Goal: Contribute content

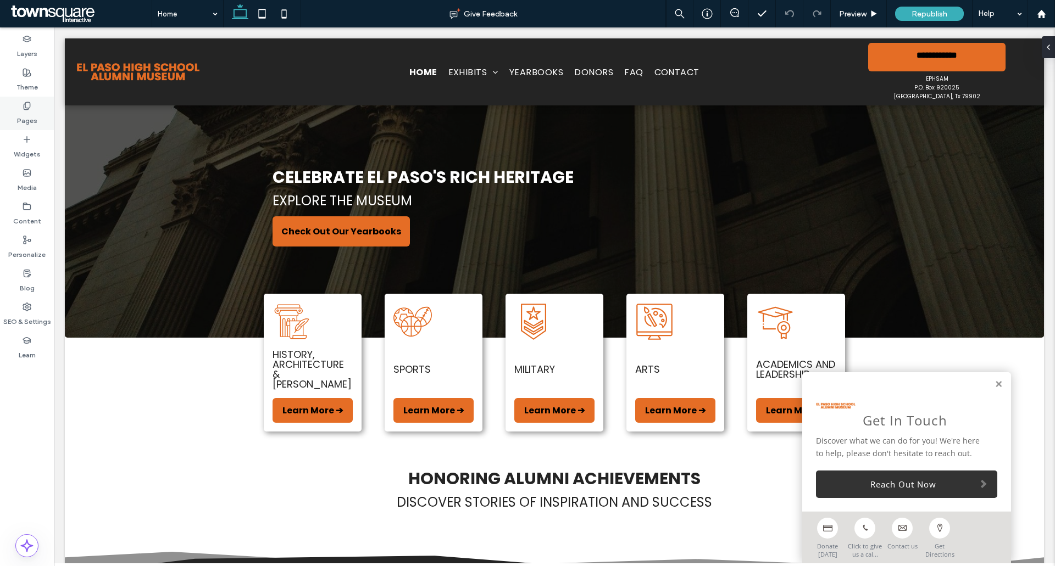
click at [33, 114] on label "Pages" at bounding box center [27, 117] width 20 height 15
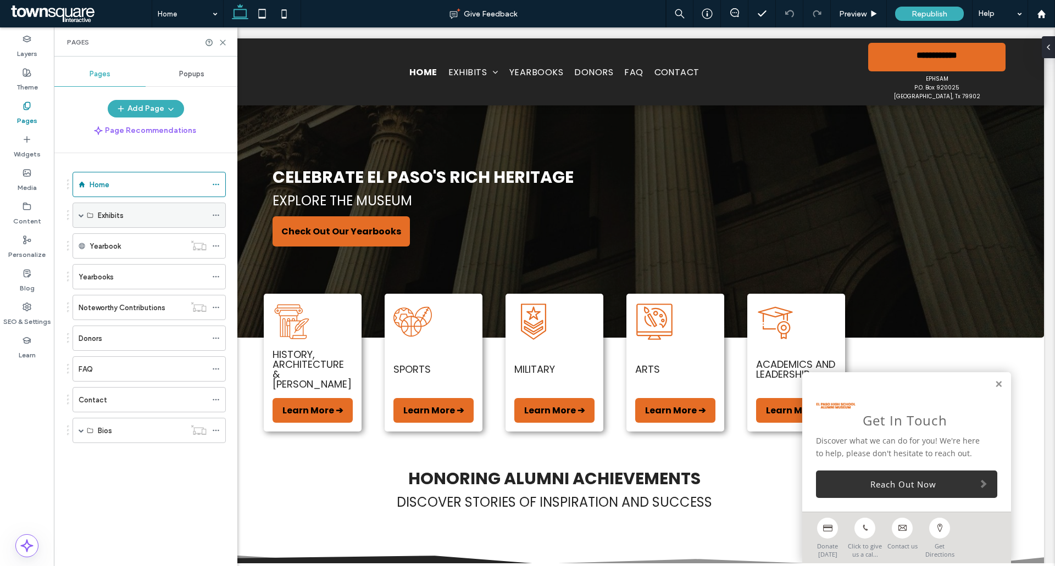
click at [80, 218] on span at bounding box center [81, 215] width 5 height 5
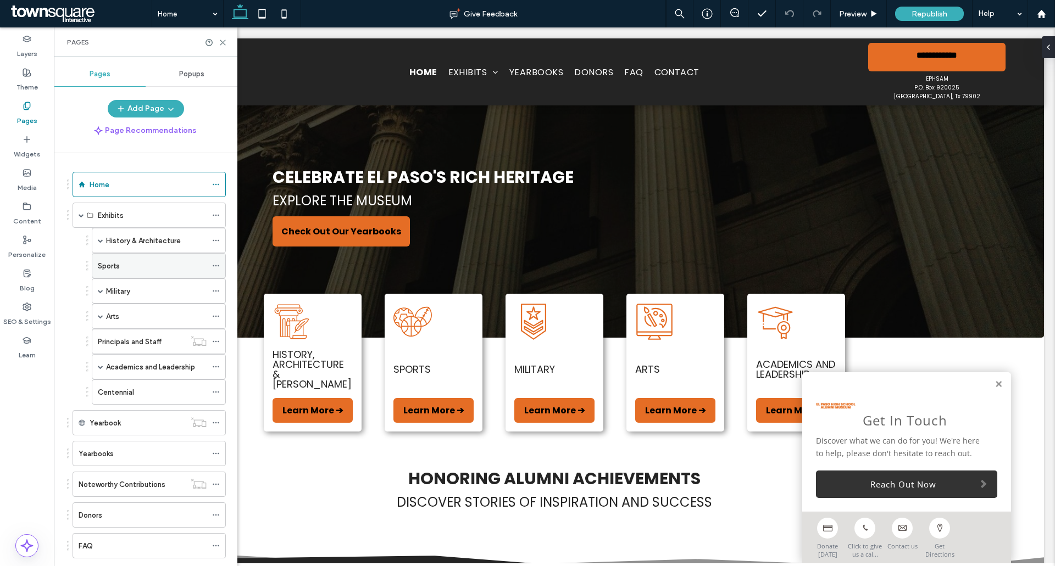
click at [108, 260] on label "Sports" at bounding box center [109, 266] width 22 height 19
click at [224, 42] on icon at bounding box center [223, 42] width 8 height 8
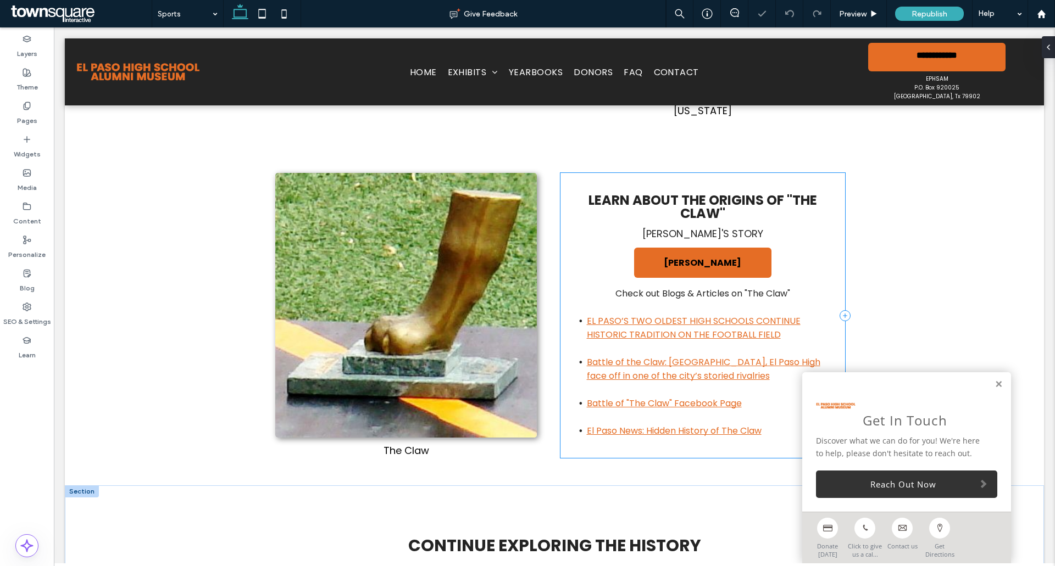
scroll to position [604, 0]
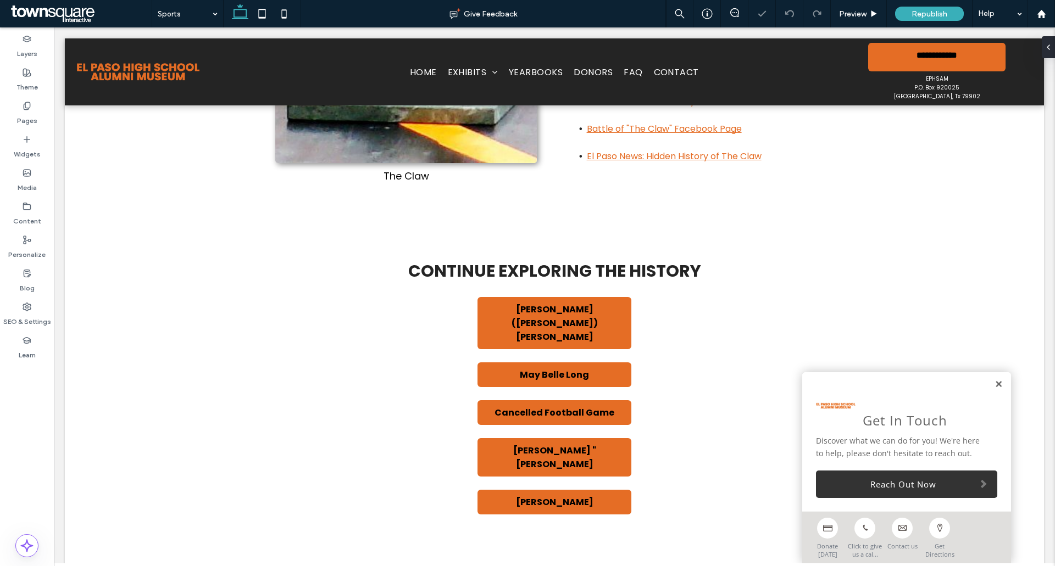
click at [994, 383] on link at bounding box center [998, 384] width 8 height 9
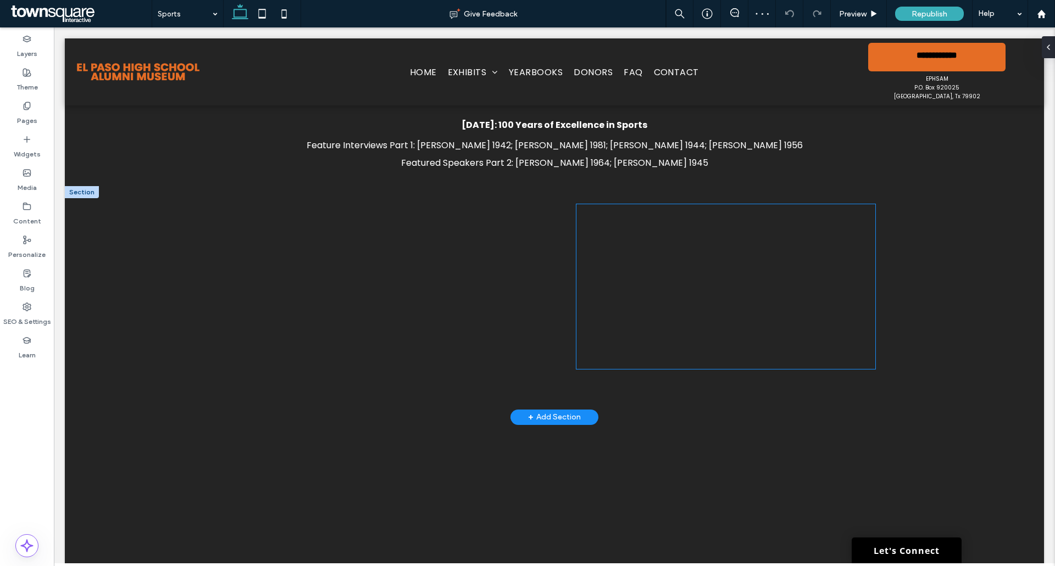
scroll to position [1044, 0]
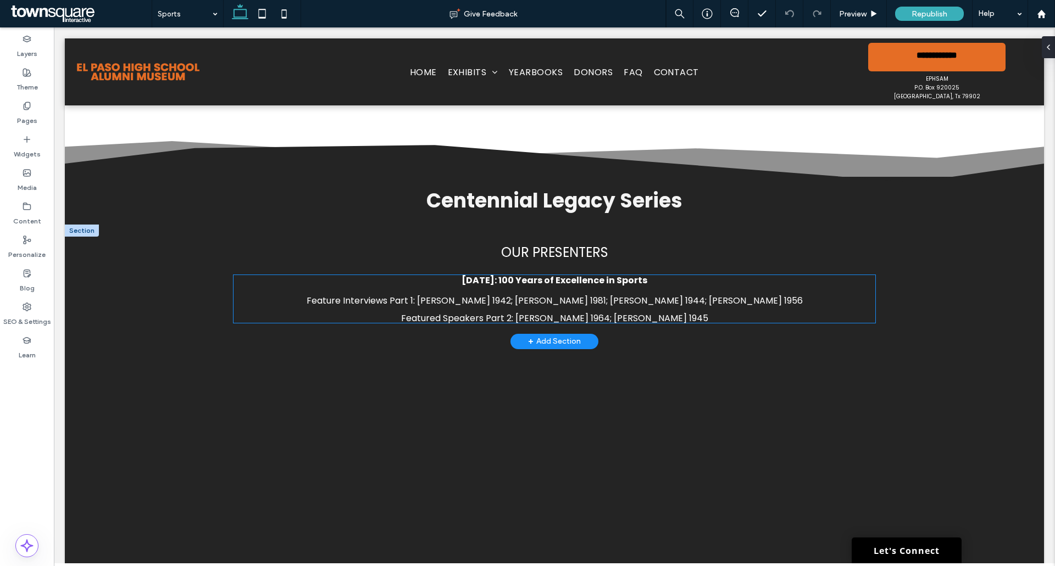
click at [597, 294] on span "Feature Interviews Part 1: [PERSON_NAME] 1942; [PERSON_NAME] 1981; [PERSON_NAME…" at bounding box center [555, 300] width 496 height 13
click at [597, 275] on div "[DATE]: 100 Years of Excellence in Sports Feature Interviews Part 1: [PERSON_NA…" at bounding box center [555, 298] width 642 height 47
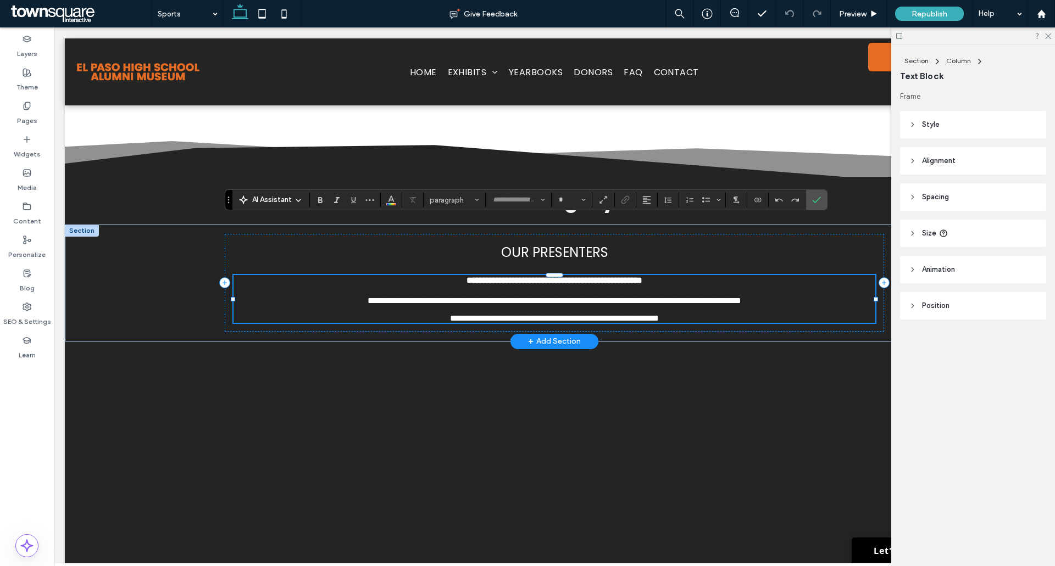
type input "*******"
type input "**"
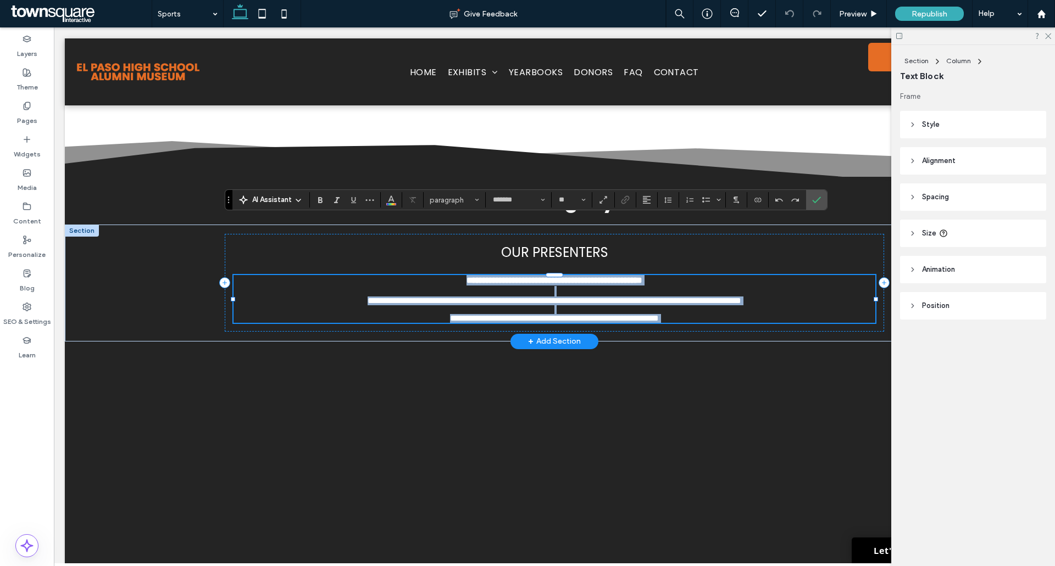
click at [587, 297] on span "**********" at bounding box center [555, 301] width 374 height 8
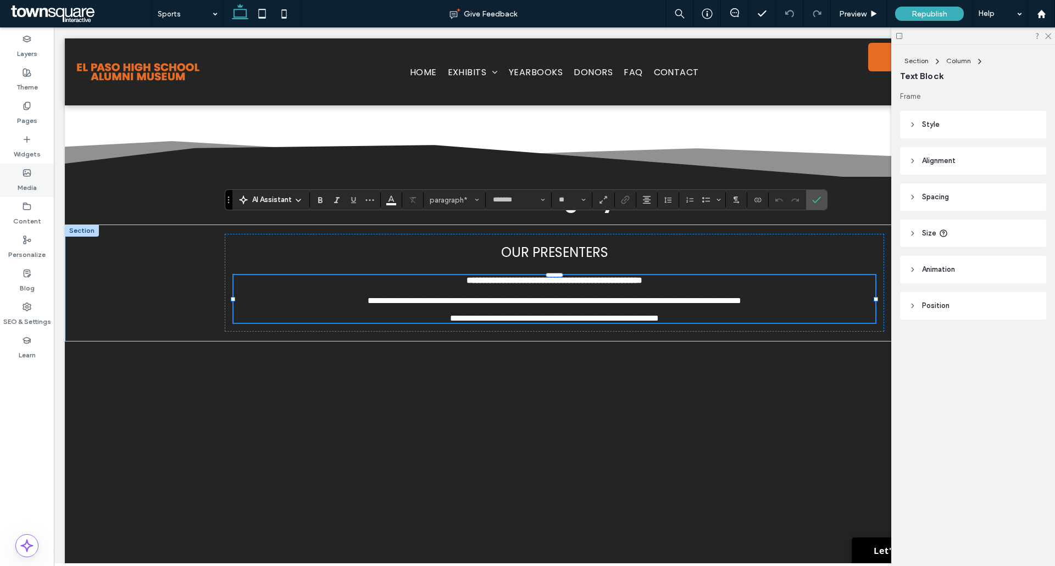
click at [24, 173] on use at bounding box center [27, 173] width 7 height 7
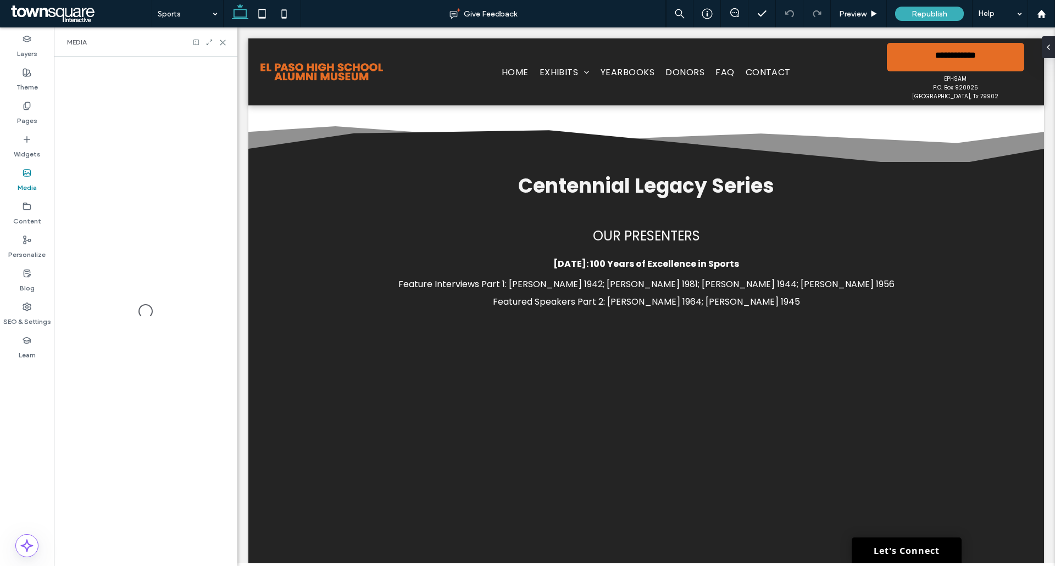
scroll to position [1036, 0]
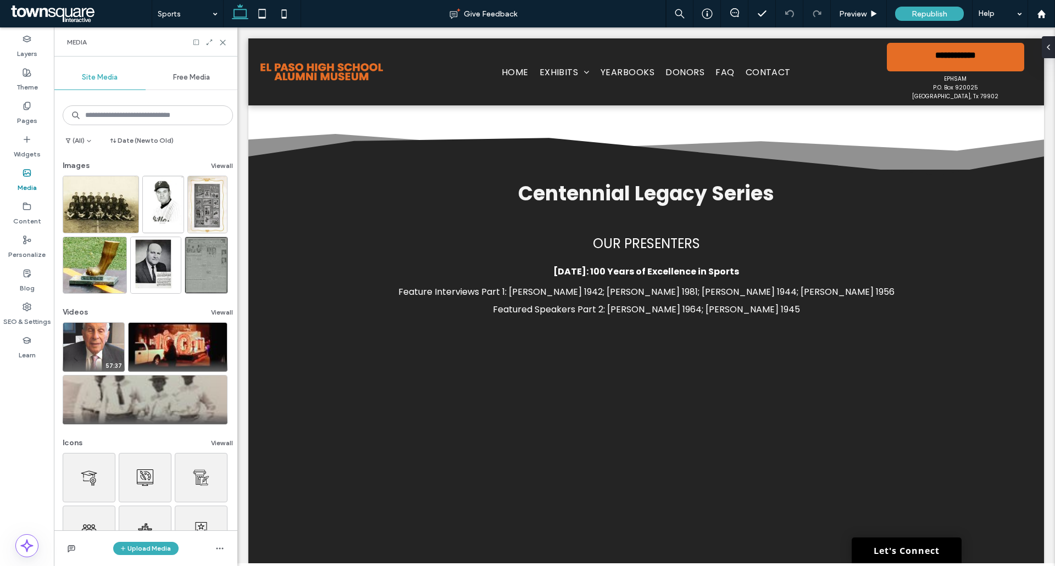
click at [152, 556] on div "Upload Media" at bounding box center [146, 549] width 184 height 36
click at [149, 553] on button "Upload Media" at bounding box center [145, 548] width 65 height 13
click at [23, 196] on div "Media" at bounding box center [27, 181] width 54 height 34
click at [26, 204] on icon at bounding box center [27, 206] width 9 height 9
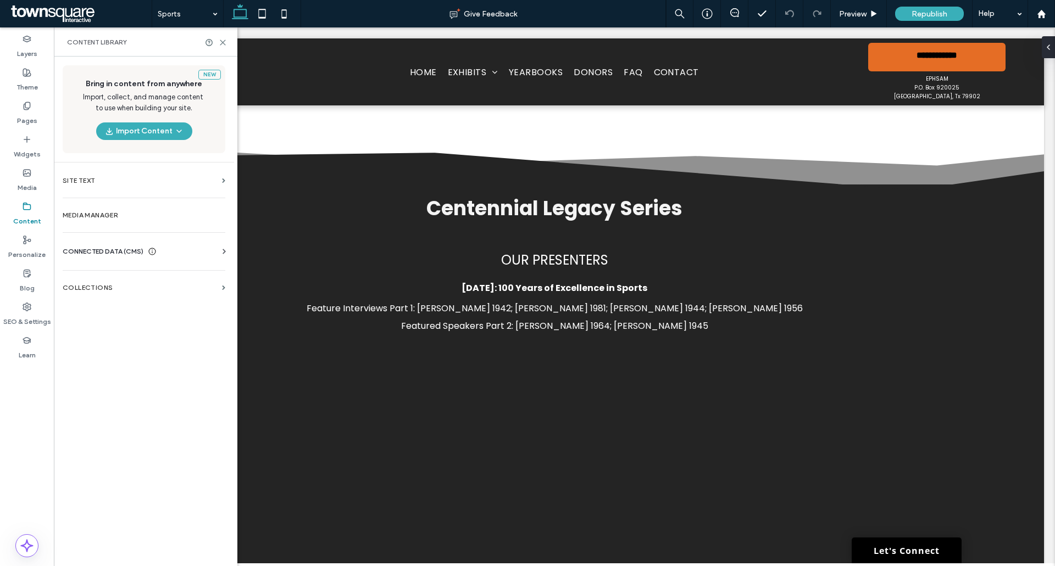
scroll to position [1044, 0]
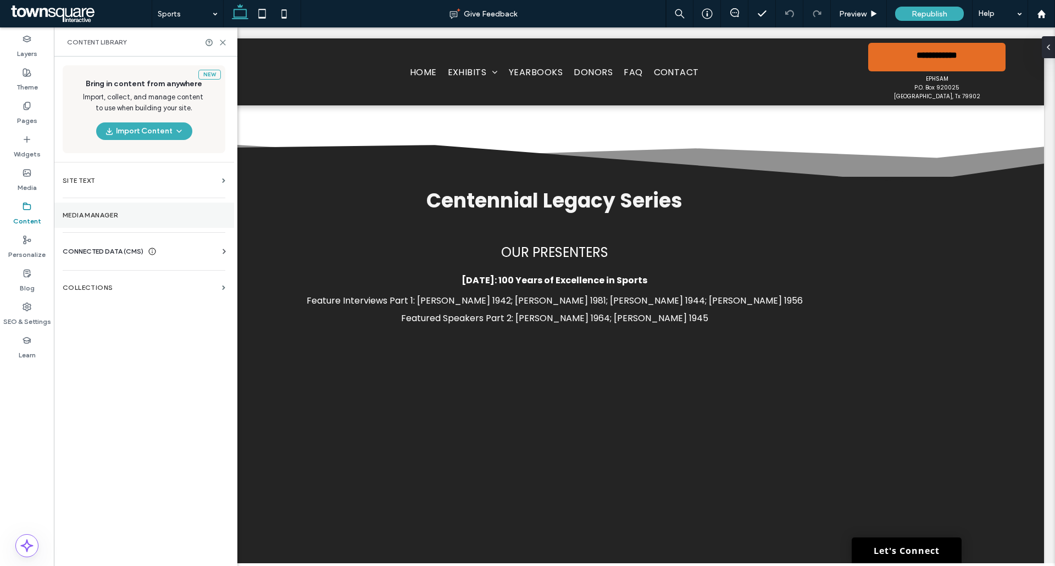
click at [102, 214] on label "Media Manager" at bounding box center [144, 216] width 163 height 8
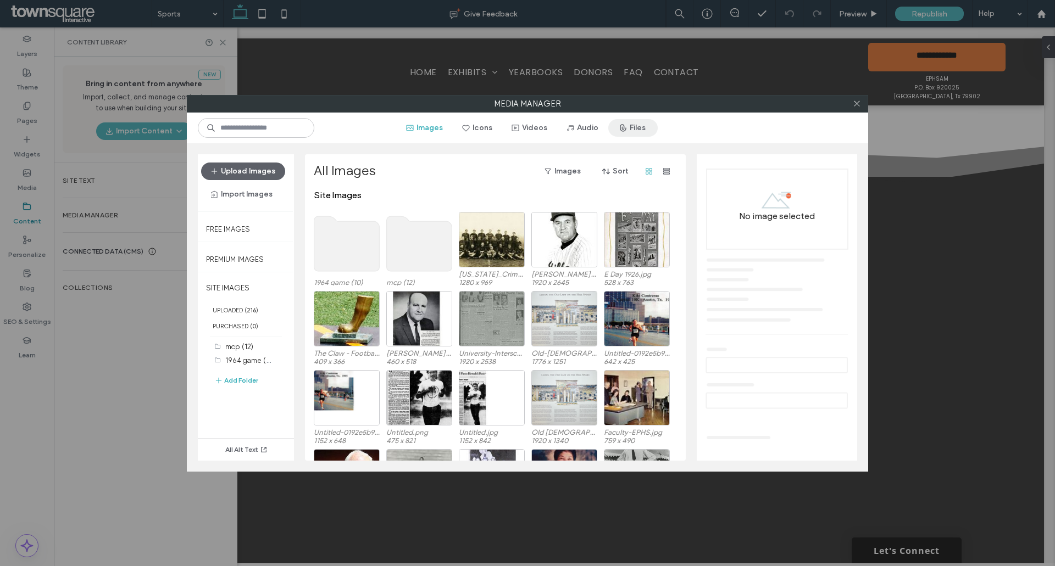
drag, startPoint x: 625, startPoint y: 126, endPoint x: 602, endPoint y: 138, distance: 26.8
click at [626, 126] on icon "button" at bounding box center [623, 128] width 9 height 9
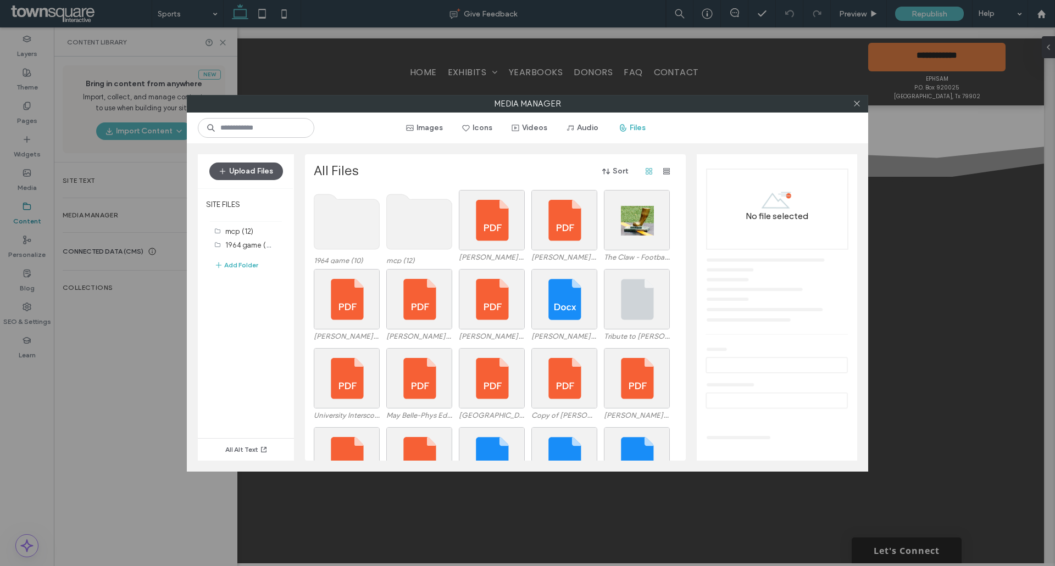
click at [239, 169] on button "Upload Files" at bounding box center [246, 172] width 74 height 18
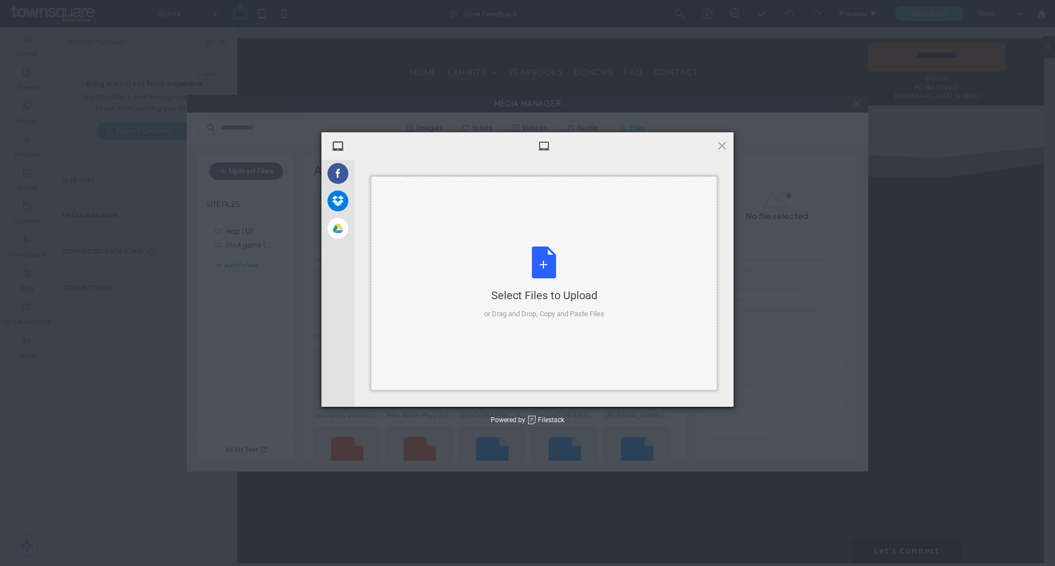
click at [543, 255] on div "Select Files to Upload or Drag and Drop, Copy and Paste Files" at bounding box center [544, 283] width 120 height 73
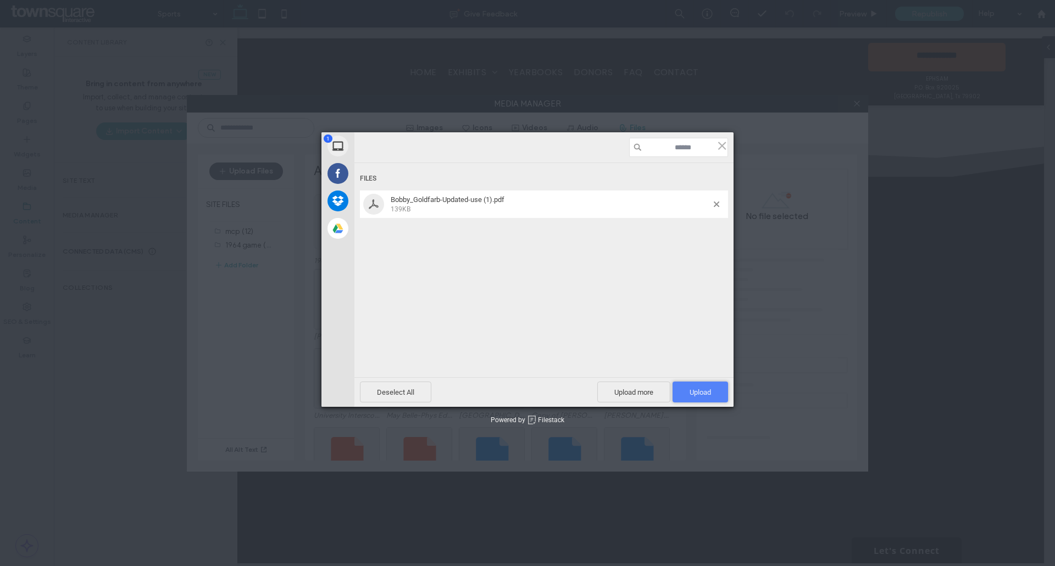
click at [707, 396] on span "Upload 1" at bounding box center [700, 392] width 21 height 8
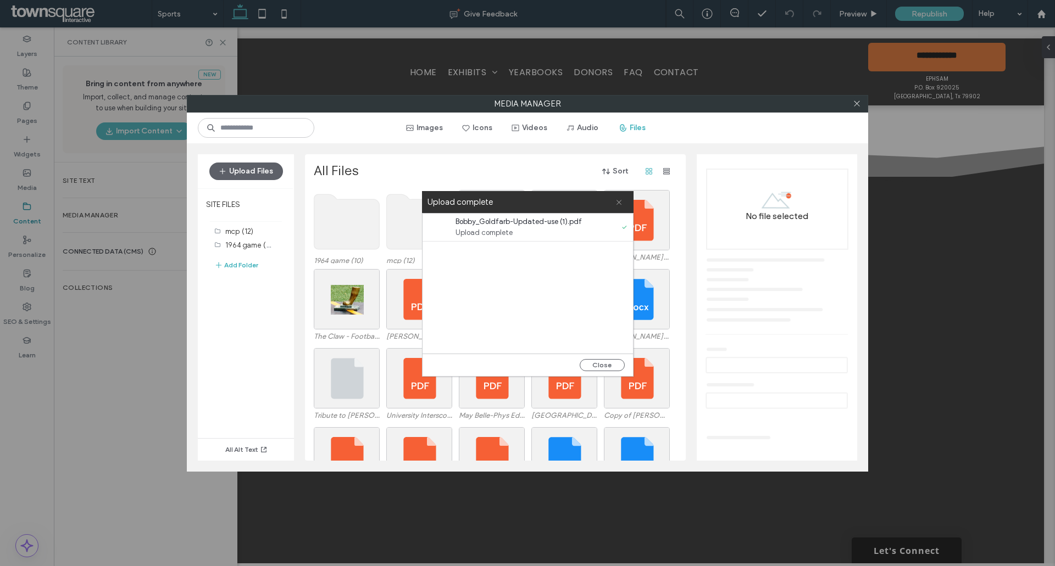
click at [620, 201] on icon at bounding box center [618, 202] width 7 height 7
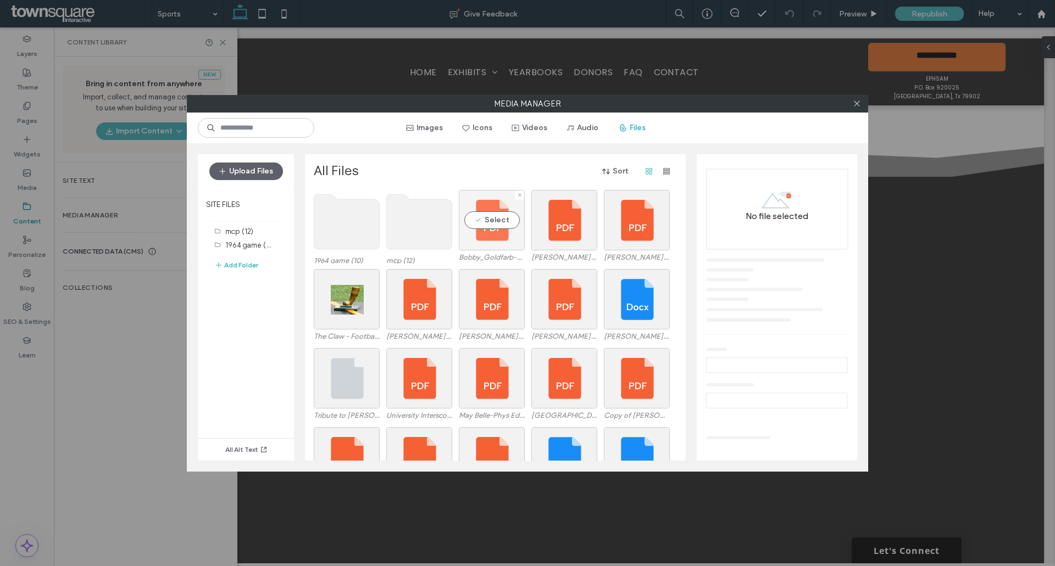
click at [503, 218] on div "Select" at bounding box center [492, 220] width 66 height 60
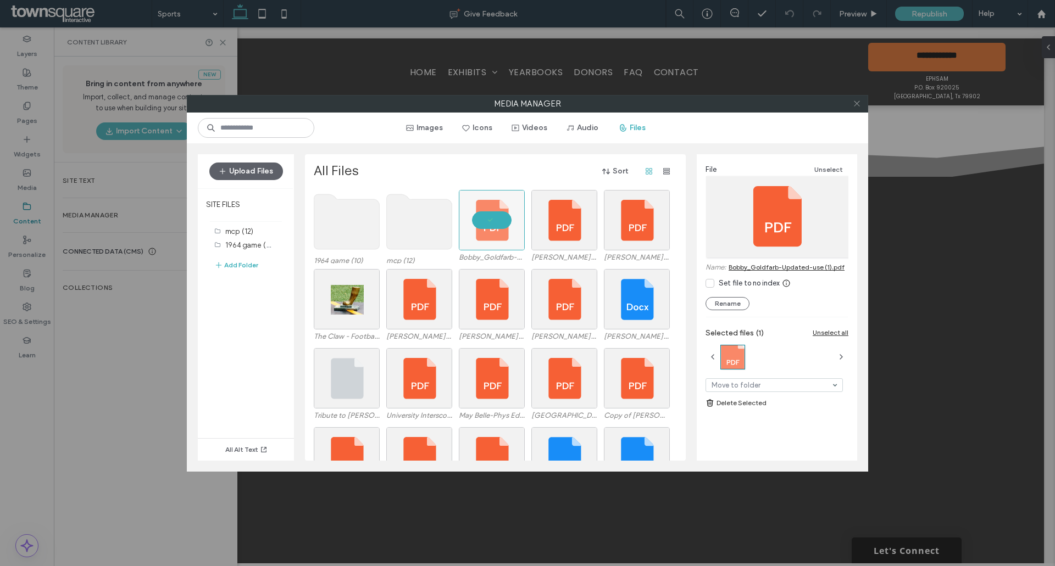
click at [854, 104] on icon at bounding box center [857, 103] width 8 height 8
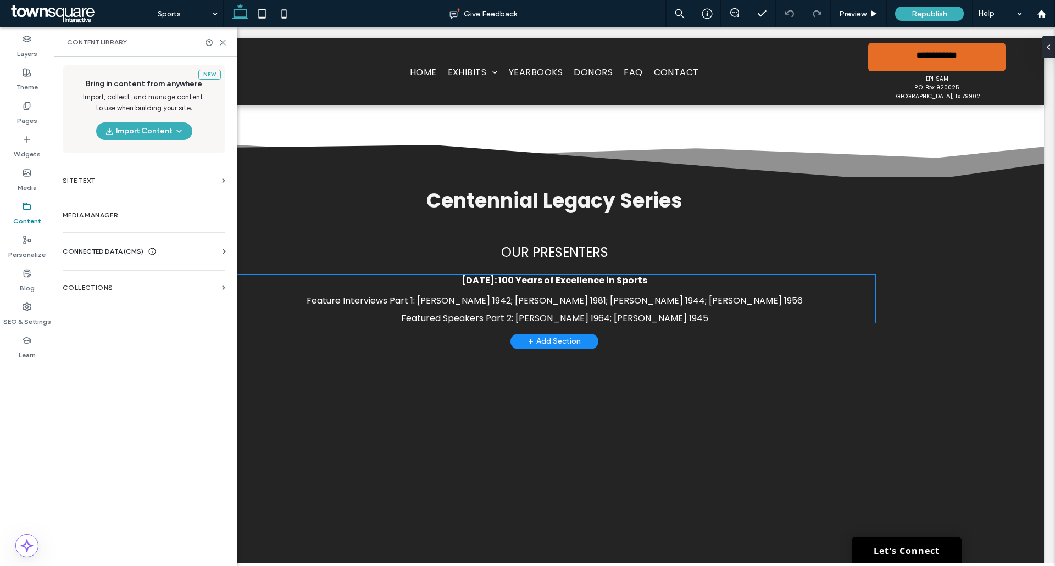
click at [598, 294] on span "Feature Interviews Part 1: [PERSON_NAME] 1942; [PERSON_NAME] 1981; [PERSON_NAME…" at bounding box center [555, 300] width 496 height 13
click at [598, 275] on div "[DATE]: 100 Years of Excellence in Sports Feature Interviews Part 1: [PERSON_NA…" at bounding box center [555, 298] width 642 height 47
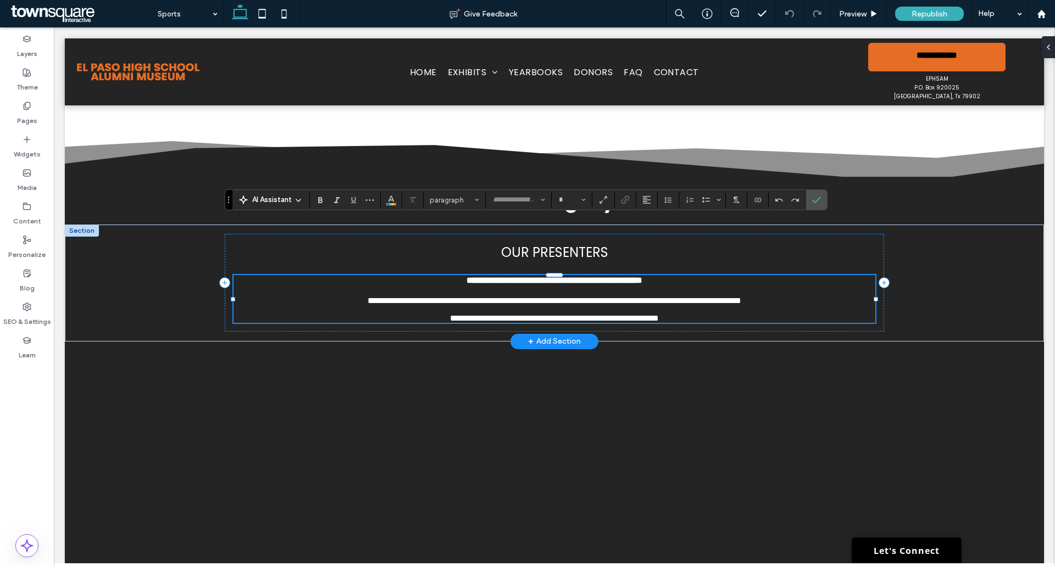
type input "*******"
type input "**"
drag, startPoint x: 580, startPoint y: 245, endPoint x: 649, endPoint y: 246, distance: 68.7
click at [649, 297] on span "**********" at bounding box center [555, 301] width 374 height 8
click at [625, 199] on icon "Link" at bounding box center [625, 200] width 9 height 9
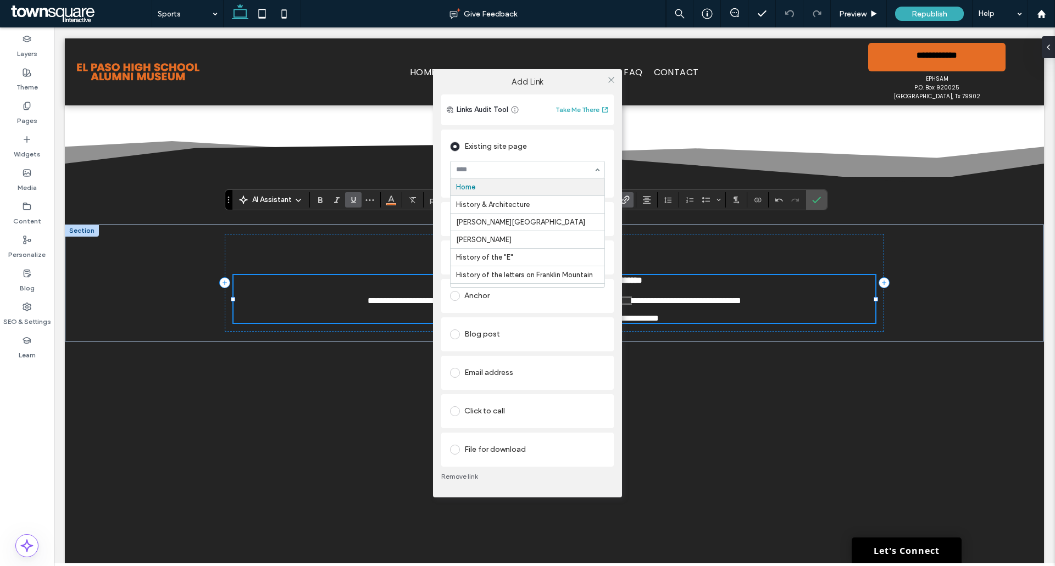
click at [505, 166] on input at bounding box center [524, 170] width 137 height 8
click at [516, 138] on div "Existing site page" at bounding box center [527, 147] width 155 height 18
click at [497, 452] on div "File for download" at bounding box center [527, 450] width 155 height 18
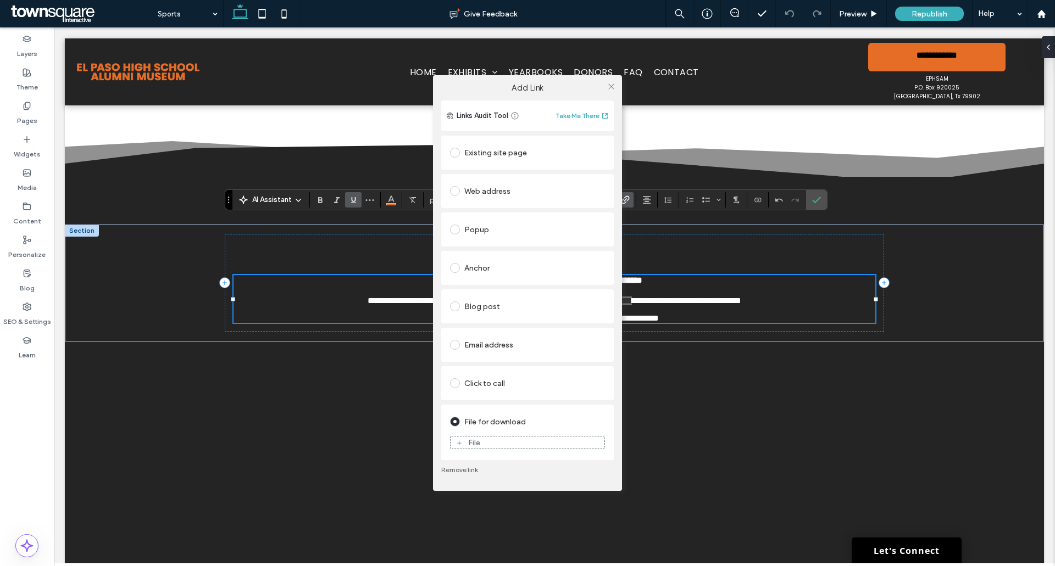
click at [501, 437] on figure "File" at bounding box center [527, 442] width 155 height 13
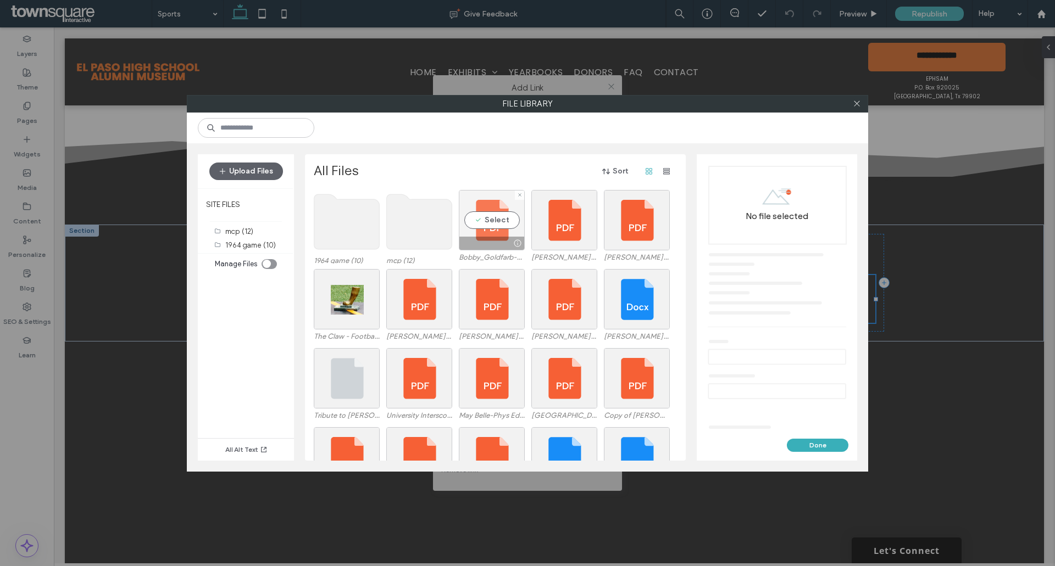
click at [496, 224] on div "Select" at bounding box center [492, 220] width 66 height 60
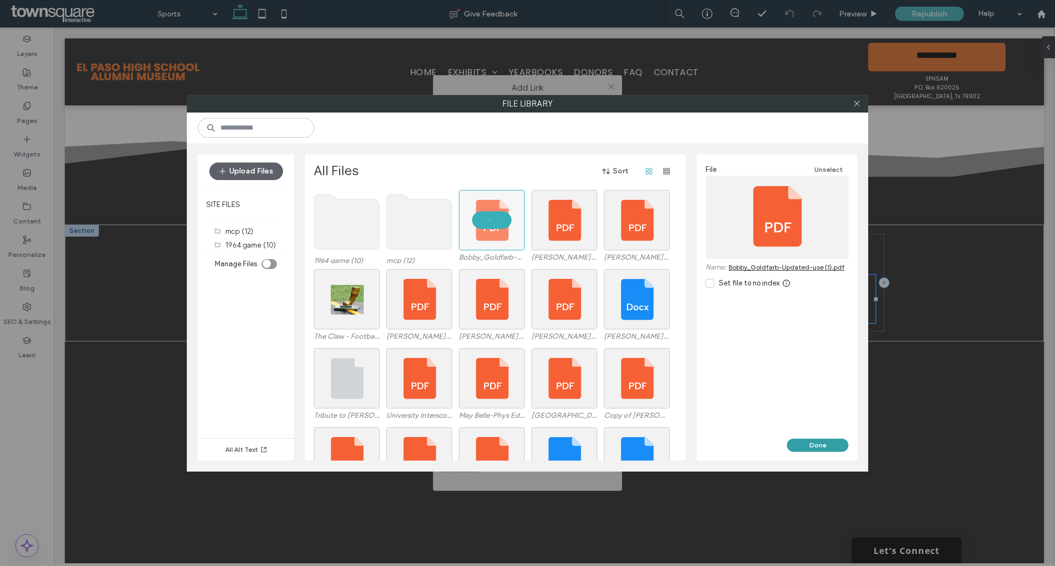
click at [793, 441] on button "Done" at bounding box center [818, 445] width 62 height 13
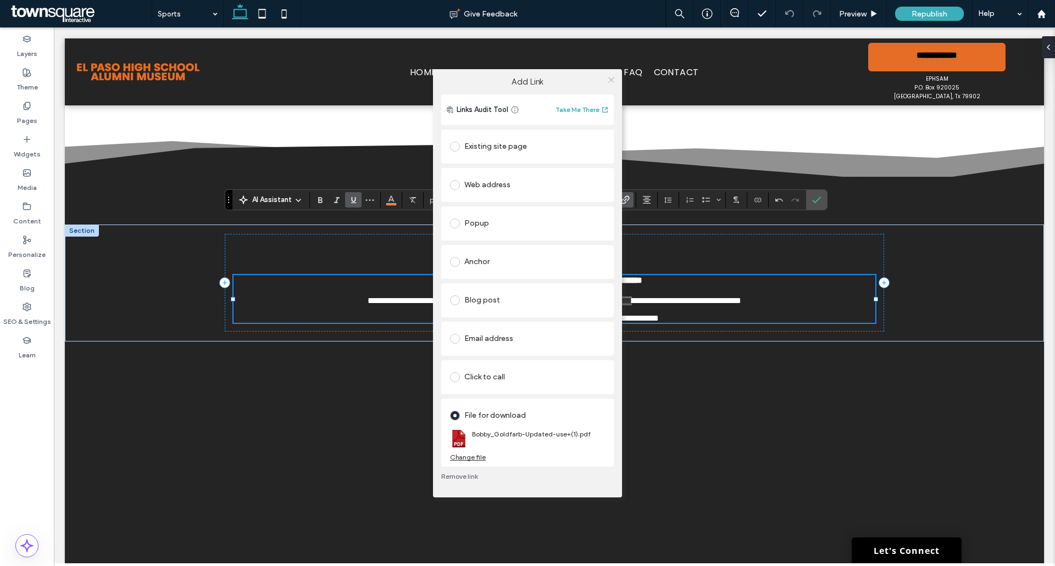
click at [613, 79] on use at bounding box center [610, 79] width 5 height 5
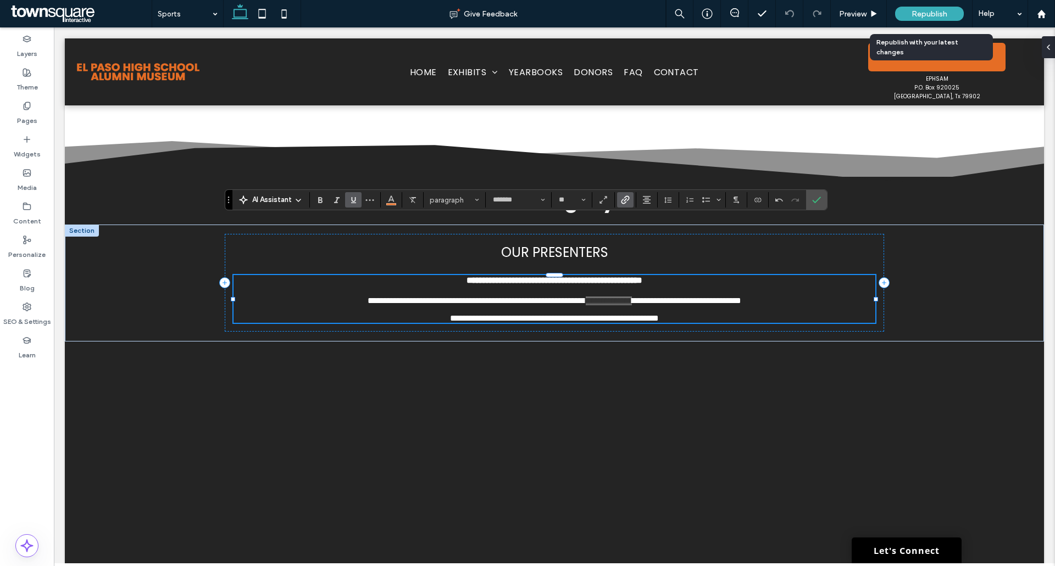
click at [902, 12] on div "Republish" at bounding box center [929, 14] width 69 height 14
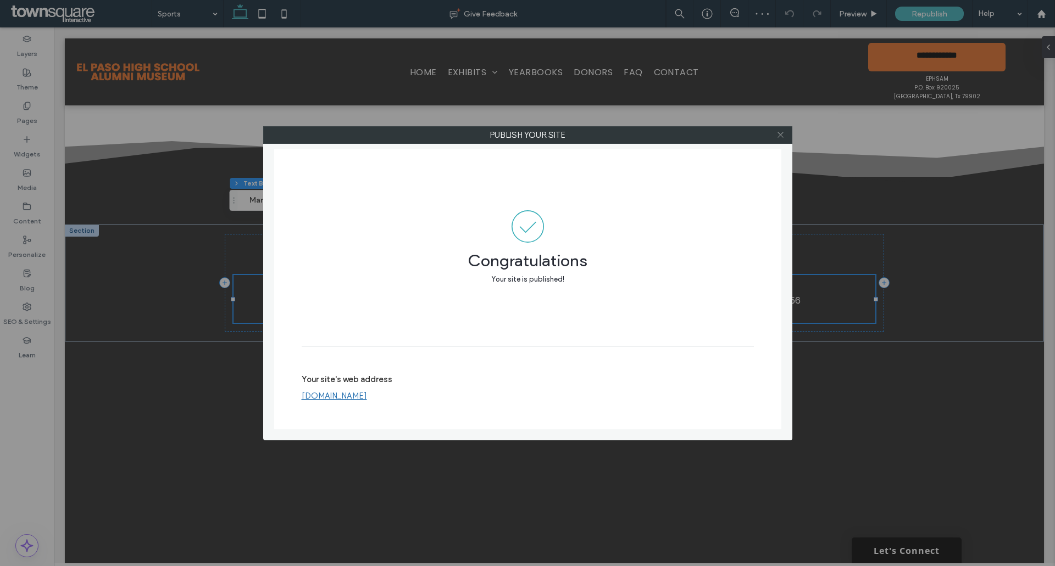
click at [781, 142] on span at bounding box center [780, 135] width 8 height 16
